Goal: Complete application form: Complete application form

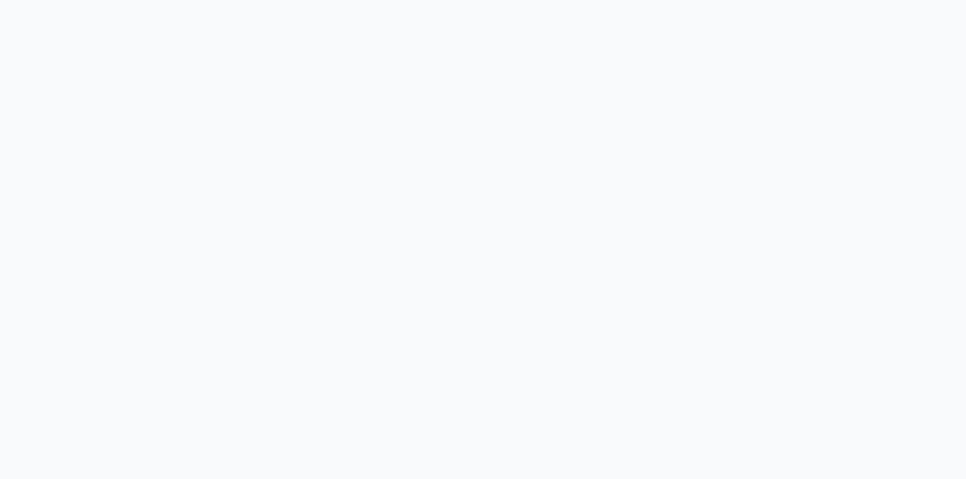
click at [733, 247] on body at bounding box center [483, 239] width 966 height 479
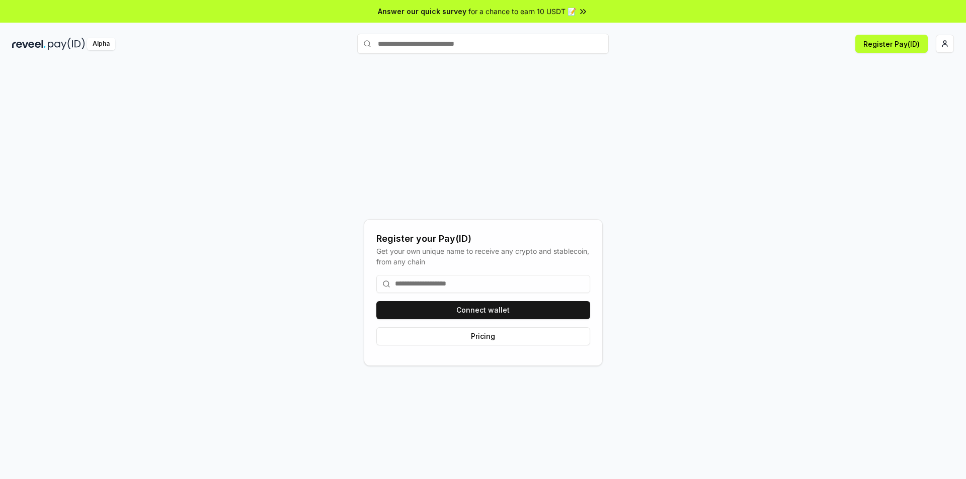
click at [483, 319] on div "Connect wallet Pricing" at bounding box center [483, 310] width 214 height 86
click at [479, 313] on button "Connect wallet" at bounding box center [483, 310] width 214 height 18
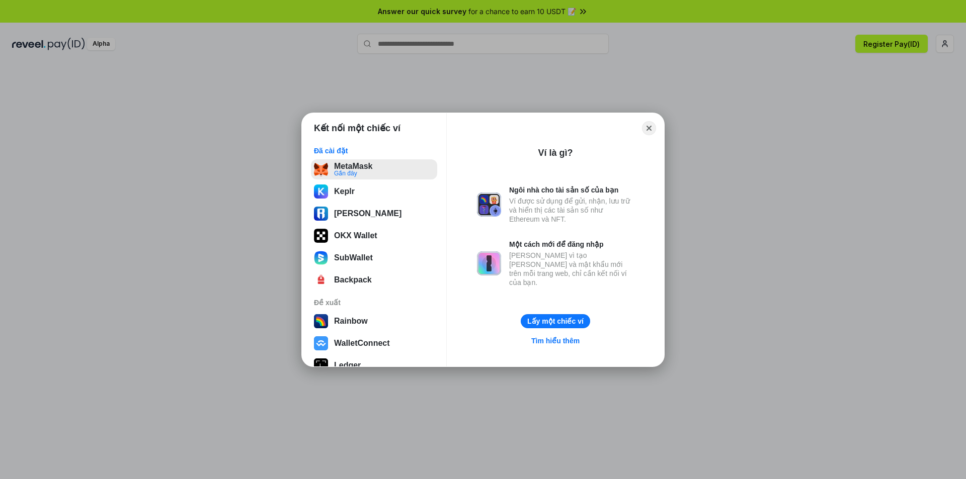
click at [379, 172] on button "MetaMask Gần đây" at bounding box center [374, 169] width 126 height 20
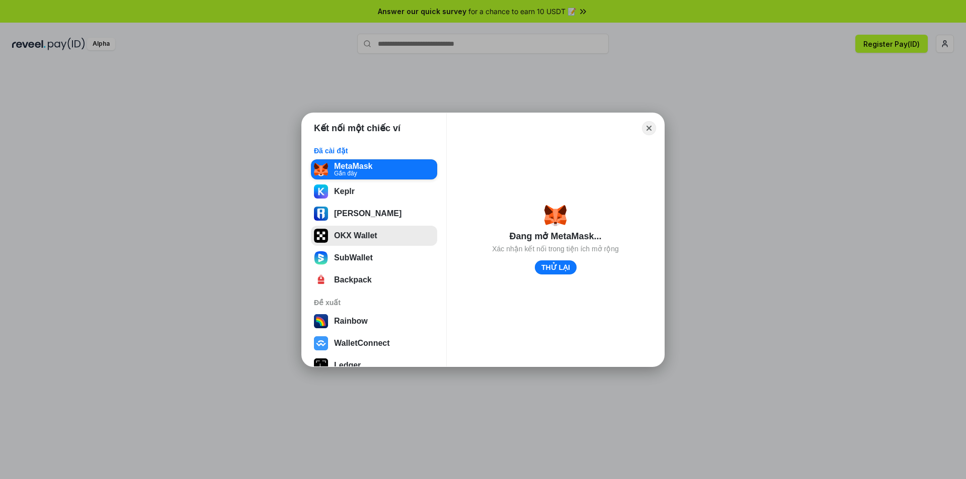
click at [358, 239] on button "OKX Wallet" at bounding box center [374, 236] width 126 height 20
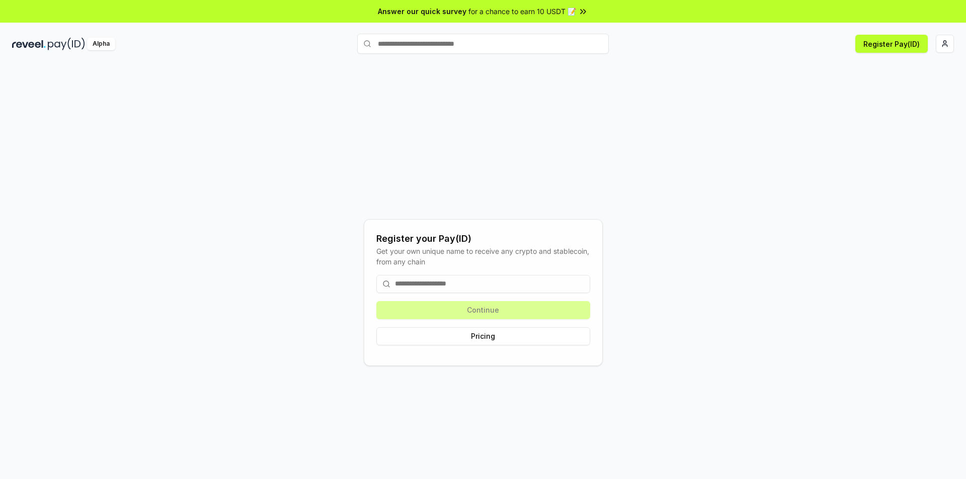
click at [464, 282] on input at bounding box center [483, 284] width 214 height 18
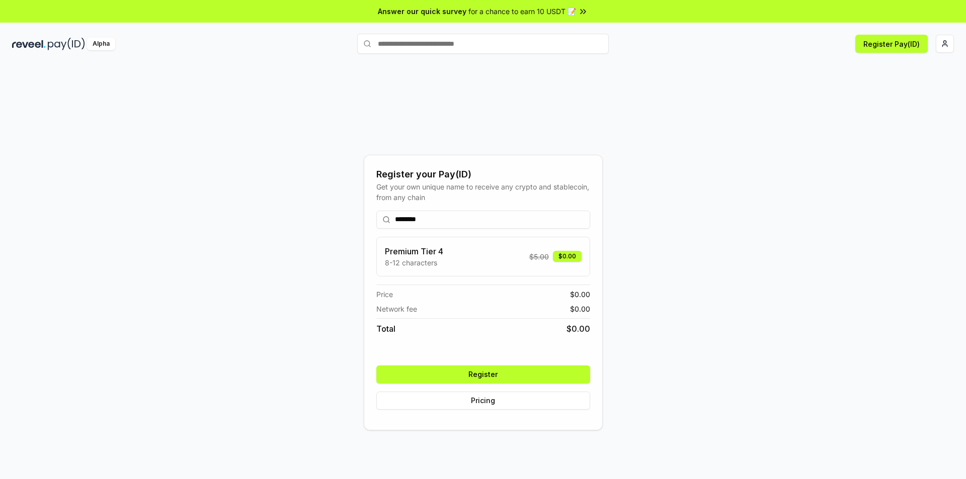
type input "********"
click at [487, 374] on button "Register" at bounding box center [483, 375] width 214 height 18
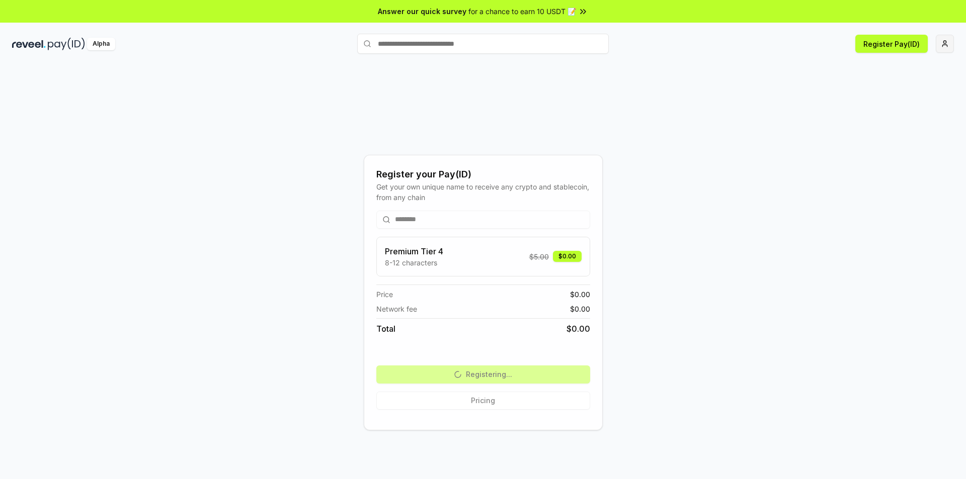
click at [949, 43] on html "Answer our quick survey for a chance to earn 10 USDT 📝 Alpha Register Pay(ID) R…" at bounding box center [483, 239] width 966 height 479
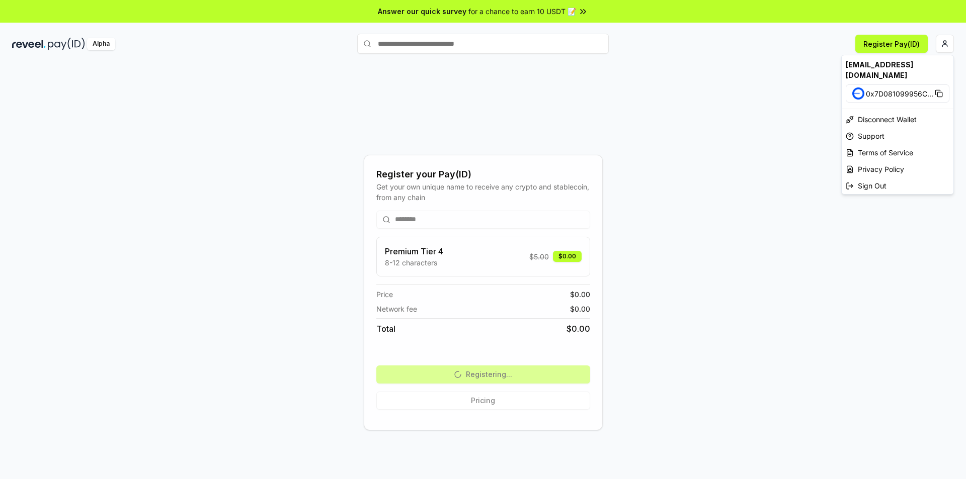
click at [903, 59] on div "[EMAIL_ADDRESS][DOMAIN_NAME]" at bounding box center [897, 69] width 112 height 29
click at [77, 44] on html "Answer our quick survey for a chance to earn 10 USDT 📝 Alpha Register Pay(ID) R…" at bounding box center [483, 239] width 966 height 479
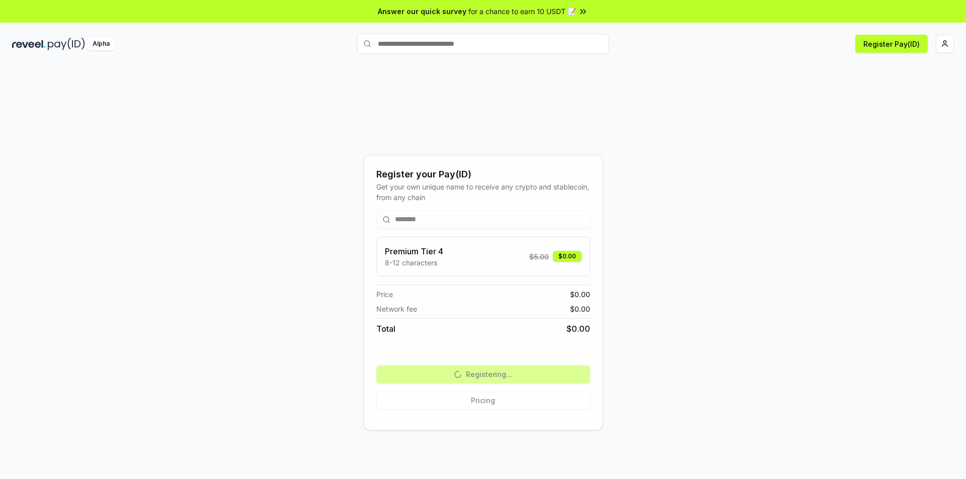
click at [50, 45] on img at bounding box center [66, 44] width 37 height 13
click at [54, 47] on img at bounding box center [66, 44] width 37 height 13
click at [111, 46] on div "Alpha" at bounding box center [101, 44] width 28 height 13
click at [97, 44] on div "Alpha" at bounding box center [101, 44] width 28 height 13
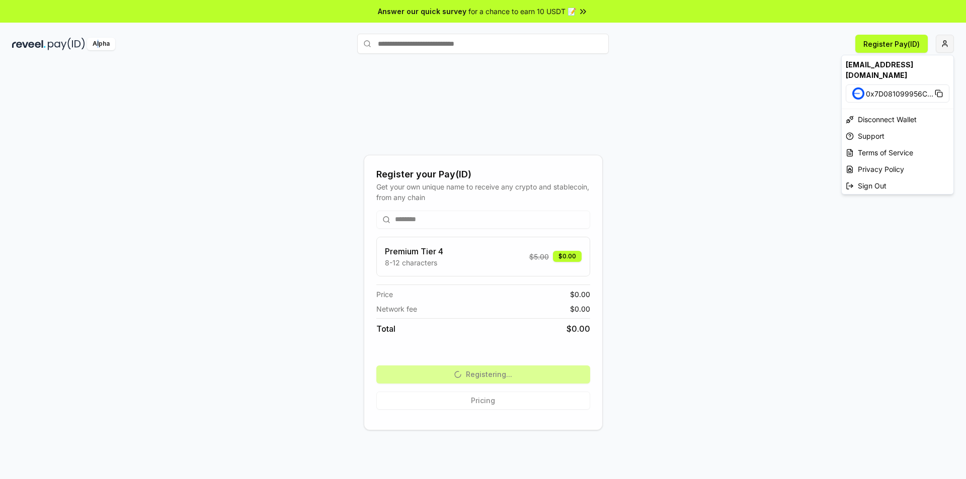
click at [944, 41] on html "Answer our quick survey for a chance to earn 10 USDT 📝 Alpha Register Pay(ID) R…" at bounding box center [483, 239] width 966 height 479
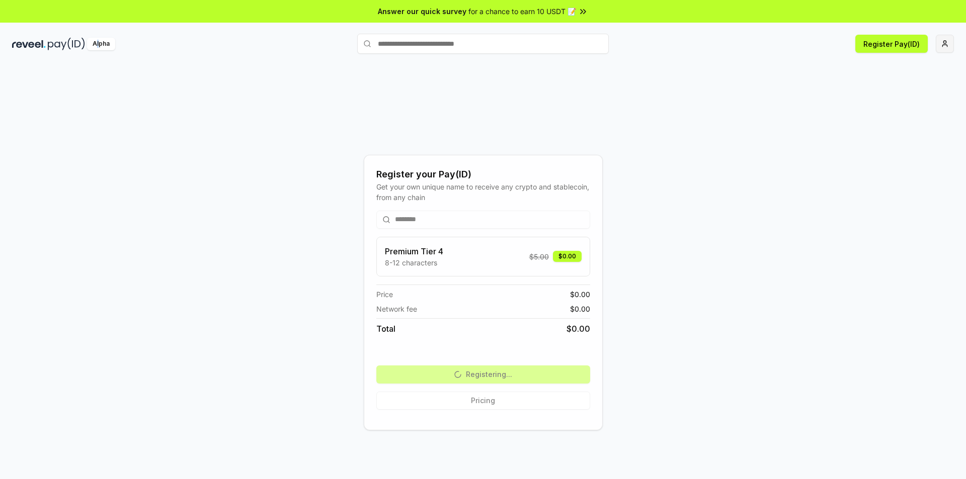
click at [944, 41] on html "Answer our quick survey for a chance to earn 10 USDT 📝 Alpha Register Pay(ID) R…" at bounding box center [483, 239] width 966 height 479
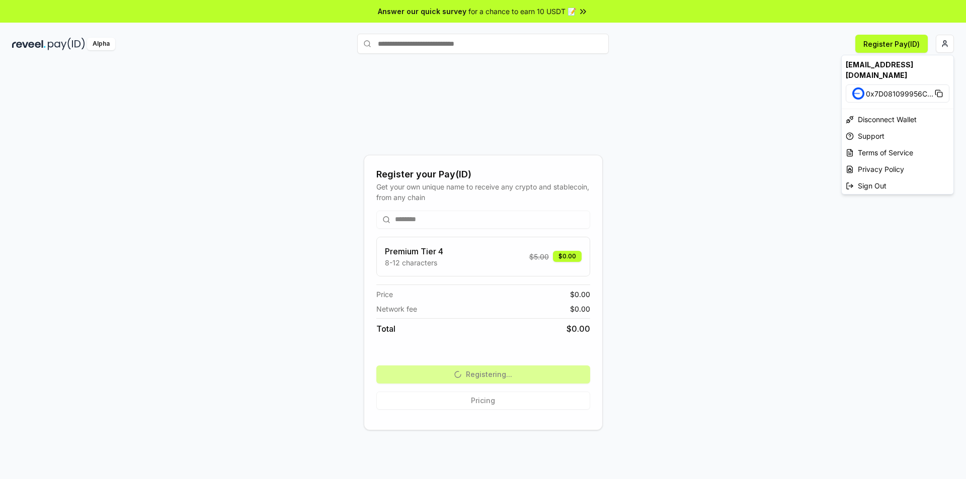
click at [896, 62] on div "[EMAIL_ADDRESS][DOMAIN_NAME]" at bounding box center [897, 69] width 112 height 29
click at [908, 61] on div "[EMAIL_ADDRESS][DOMAIN_NAME]" at bounding box center [897, 69] width 112 height 29
click at [629, 114] on html "Answer our quick survey for a chance to earn 10 USDT 📝 Alpha Register Pay(ID) R…" at bounding box center [483, 239] width 966 height 479
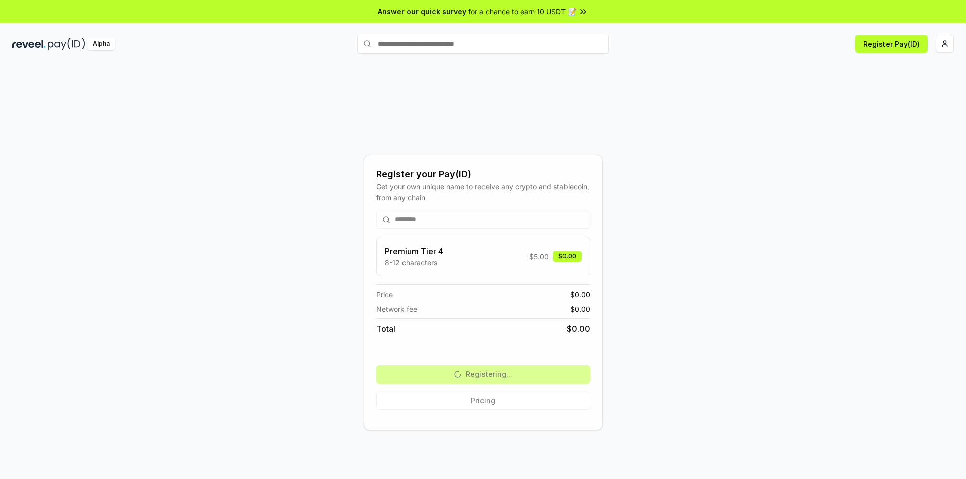
click at [412, 434] on div "Register your Pay(ID) Get your own unique name to receive any crypto and stable…" at bounding box center [482, 292] width 941 height 431
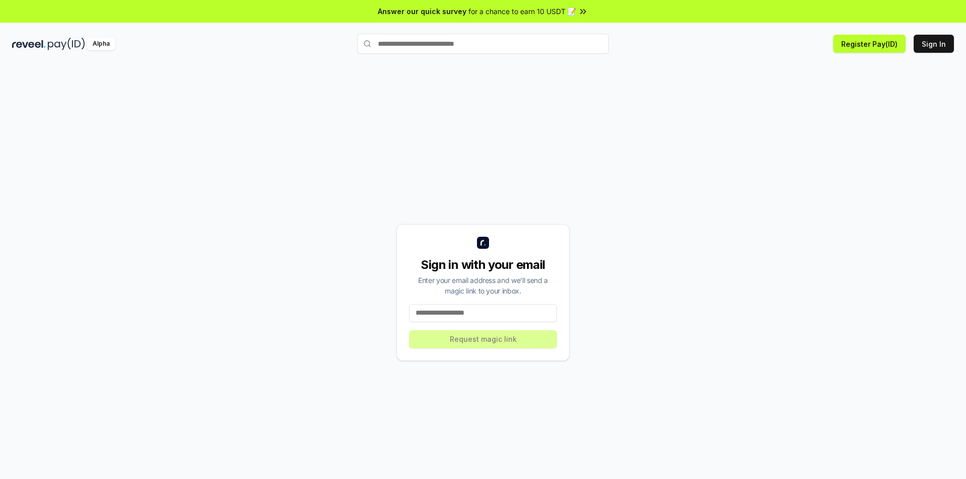
click at [469, 310] on input at bounding box center [483, 313] width 148 height 18
click at [456, 319] on input at bounding box center [483, 313] width 148 height 18
paste input "**********"
type input "**********"
click at [459, 341] on button "Request magic link" at bounding box center [483, 339] width 148 height 18
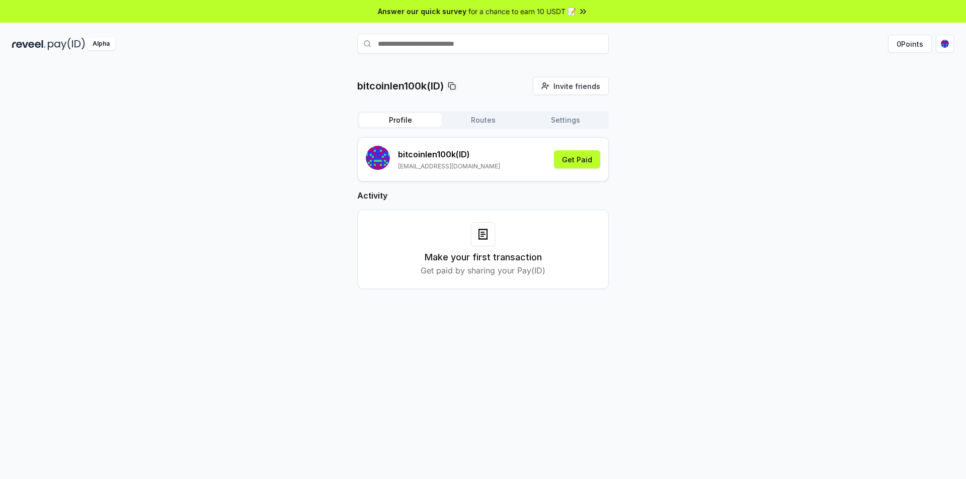
click at [469, 16] on span "for a chance to earn 10 USDT 📝" at bounding box center [522, 11] width 108 height 11
click at [455, 85] on rect at bounding box center [452, 86] width 5 height 5
